Goal: Task Accomplishment & Management: Use online tool/utility

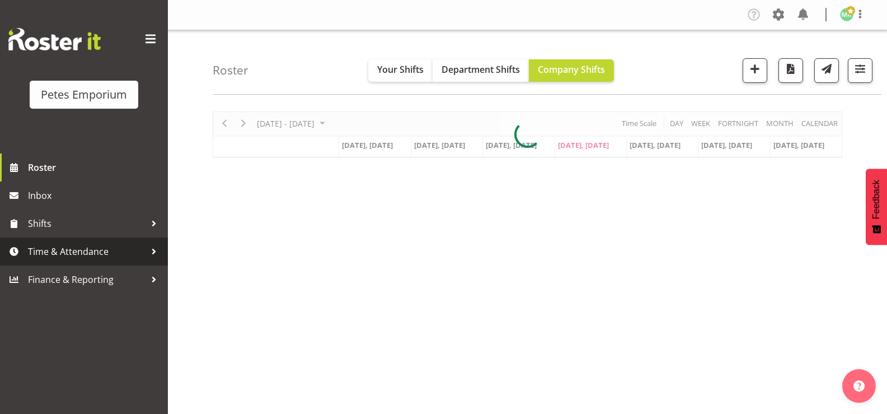
click at [148, 254] on div at bounding box center [154, 251] width 17 height 17
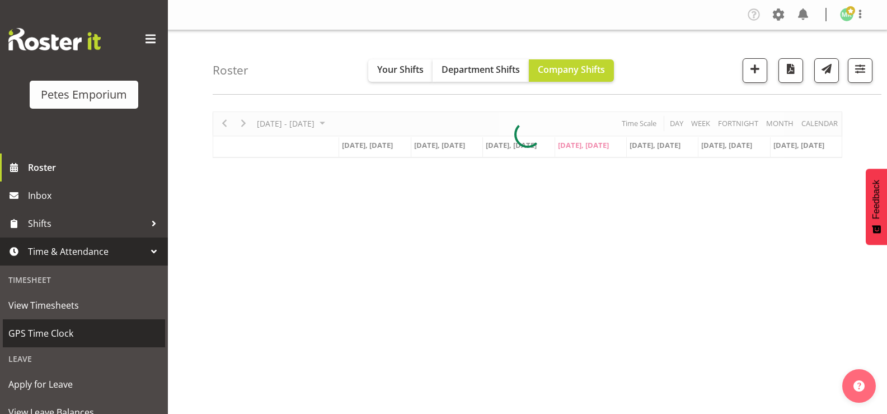
click at [105, 327] on span "GPS Time Clock" at bounding box center [83, 333] width 151 height 17
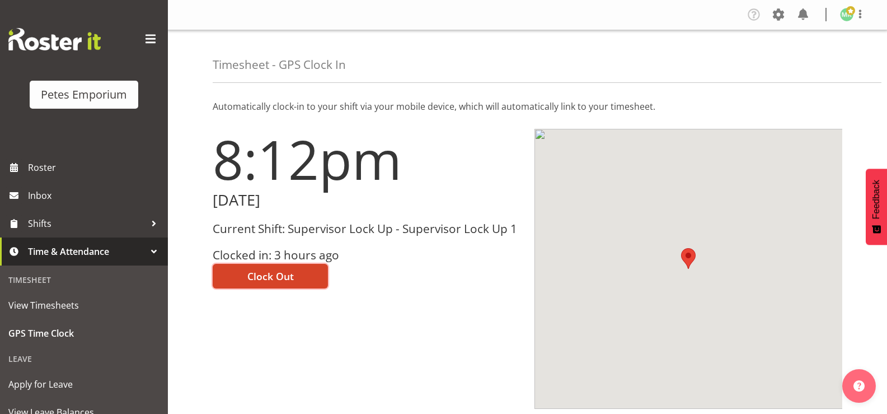
click at [273, 275] on span "Clock Out" at bounding box center [270, 276] width 46 height 15
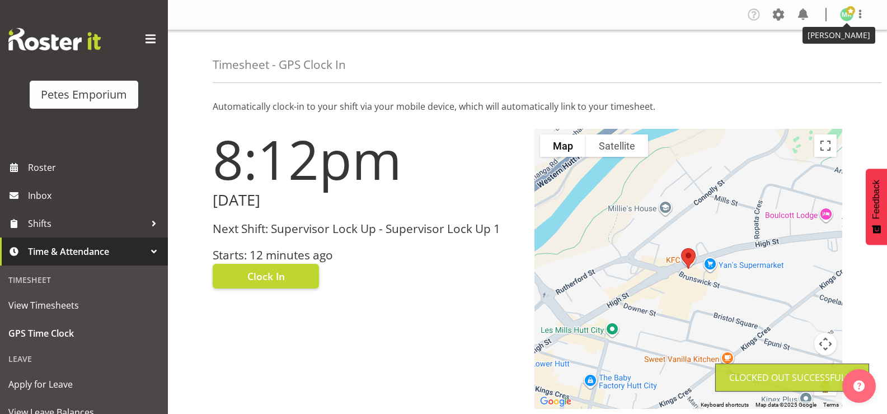
click at [852, 18] on img at bounding box center [846, 14] width 13 height 13
click at [814, 57] on link "Log Out" at bounding box center [814, 59] width 108 height 20
